Goal: Task Accomplishment & Management: Use online tool/utility

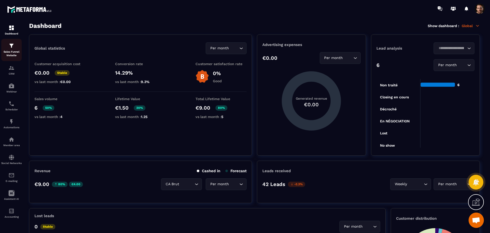
click at [11, 53] on p "Sales Funnel Website" at bounding box center [11, 53] width 20 height 7
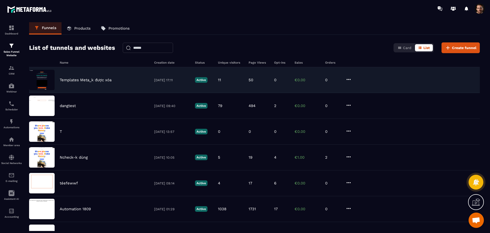
click at [254, 74] on div "Templates Meta_k được xóa [DATE] 17:11 Active 11 50 0 €0.00 0" at bounding box center [254, 80] width 450 height 26
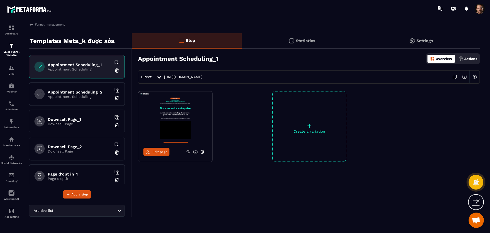
click at [80, 95] on p "Appointment Scheduling" at bounding box center [80, 96] width 64 height 4
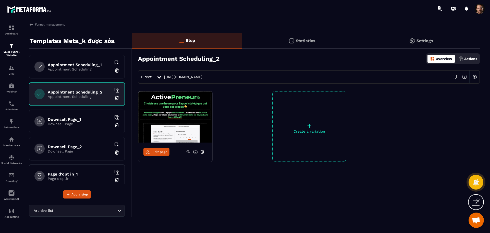
click at [86, 117] on h6 "Downsell Page_1" at bounding box center [80, 119] width 64 height 5
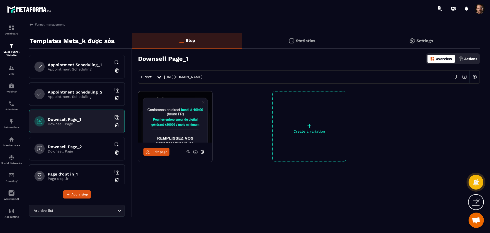
click at [94, 152] on p "Downsell Page" at bounding box center [80, 151] width 64 height 4
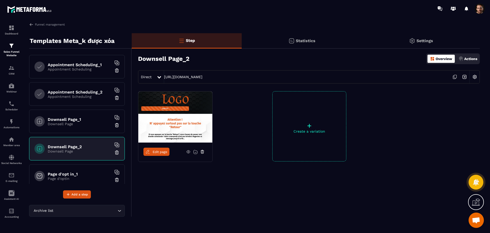
click at [84, 173] on h6 "Page d'opt in_1" at bounding box center [80, 173] width 64 height 5
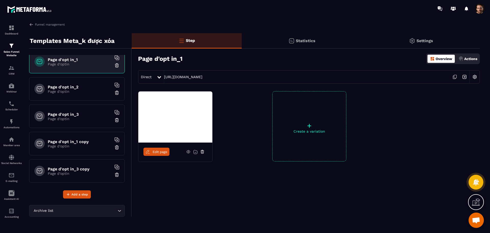
scroll to position [144, 0]
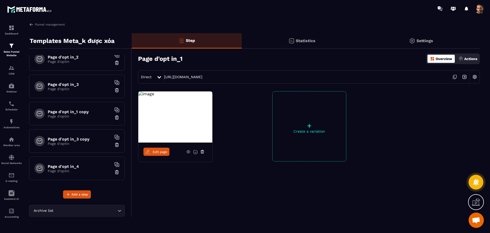
click at [75, 174] on div "Page d'opt in_4 Page d'optin" at bounding box center [77, 167] width 96 height 23
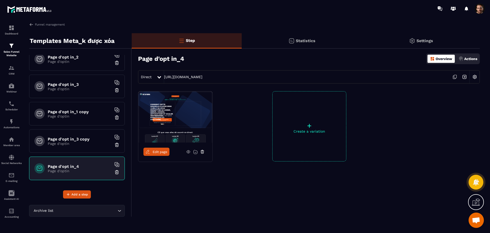
click at [157, 150] on span "Edit page" at bounding box center [160, 152] width 15 height 4
